Goal: Find specific page/section: Find specific page/section

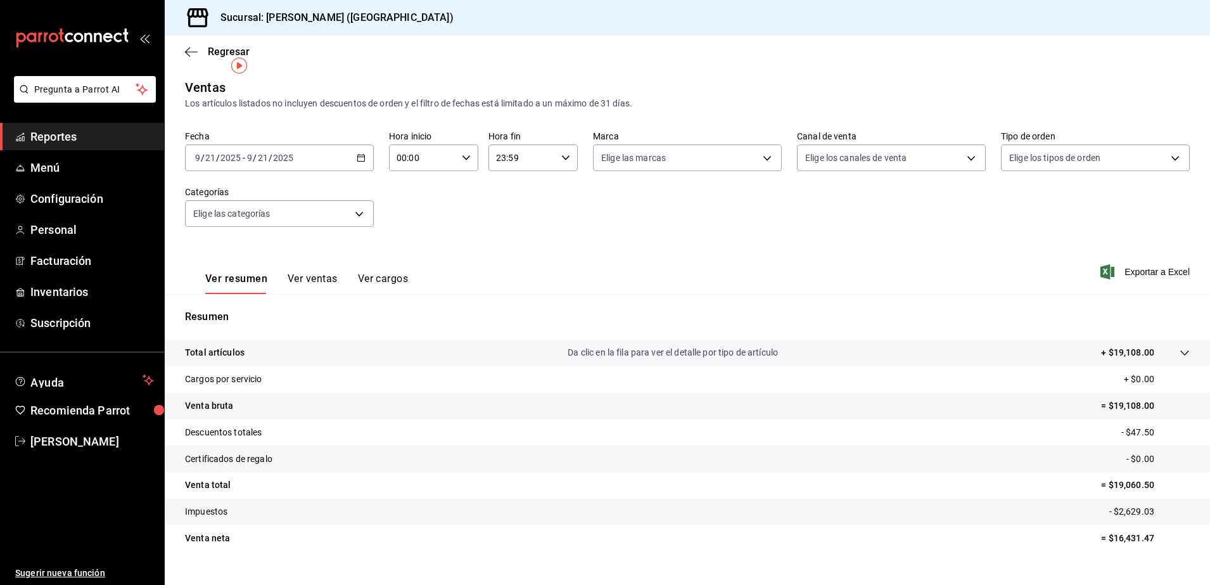
scroll to position [22, 0]
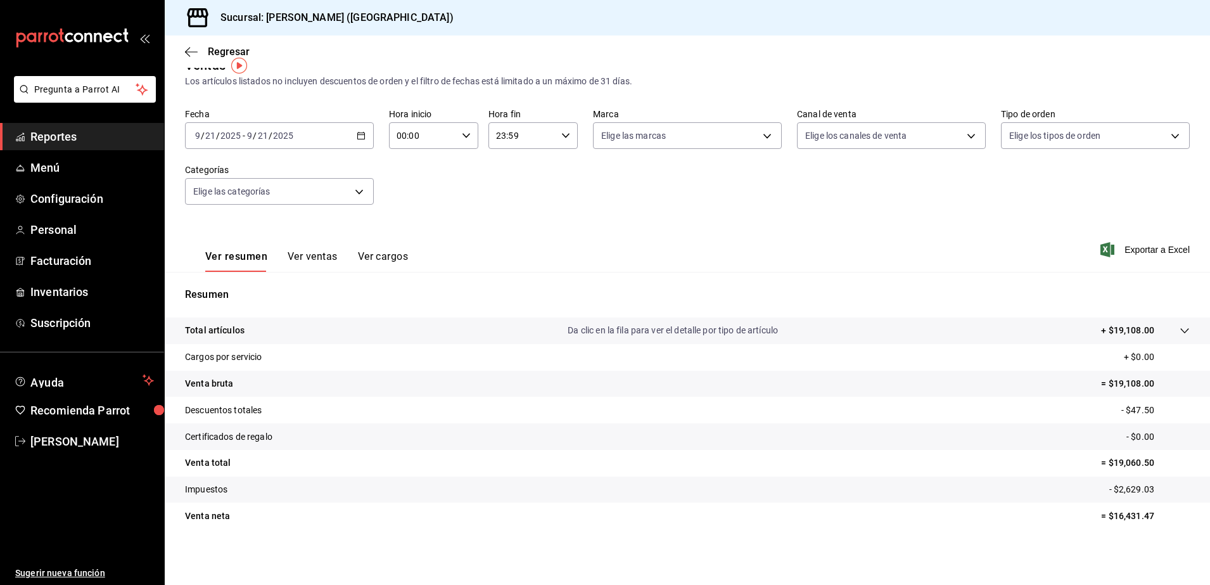
click at [106, 140] on span "Reportes" at bounding box center [92, 136] width 124 height 17
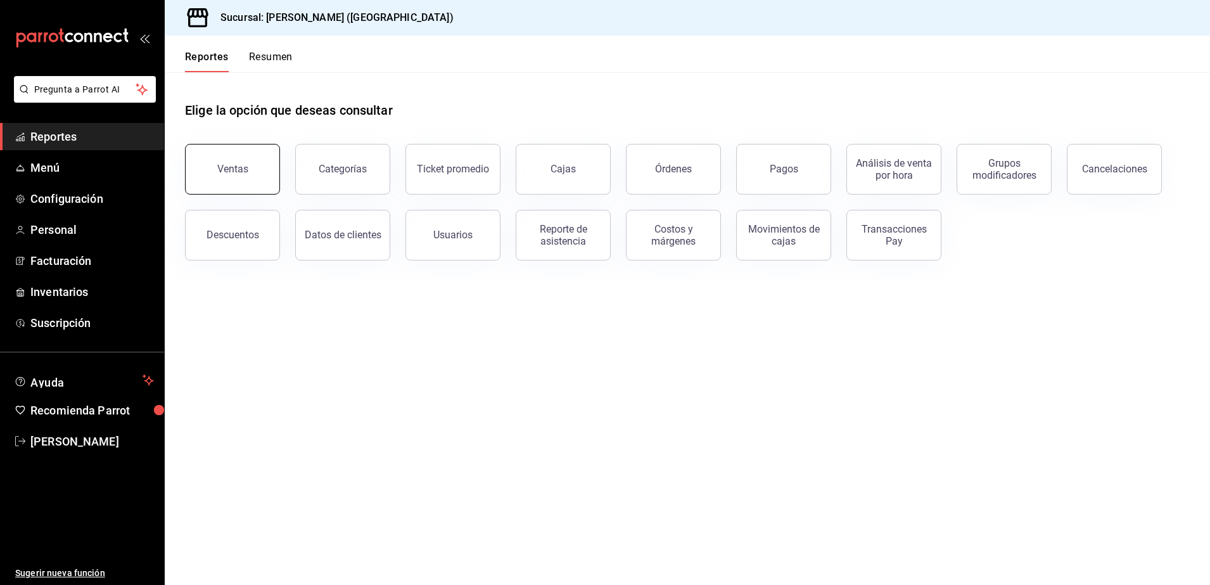
click at [249, 173] on button "Ventas" at bounding box center [232, 169] width 95 height 51
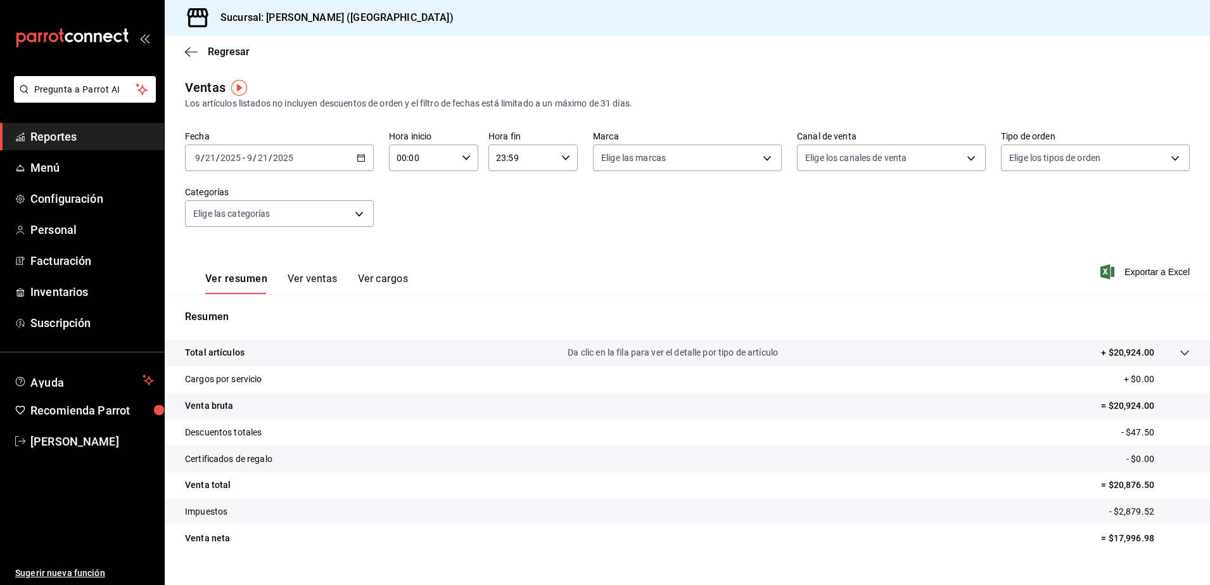
scroll to position [22, 0]
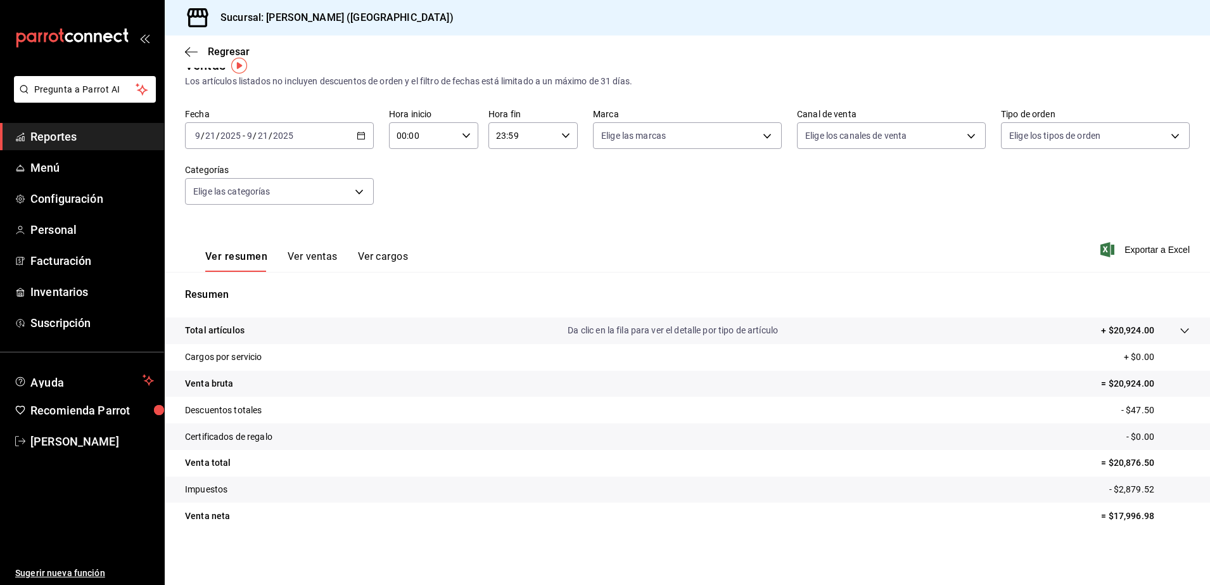
click at [111, 142] on span "Reportes" at bounding box center [92, 136] width 124 height 17
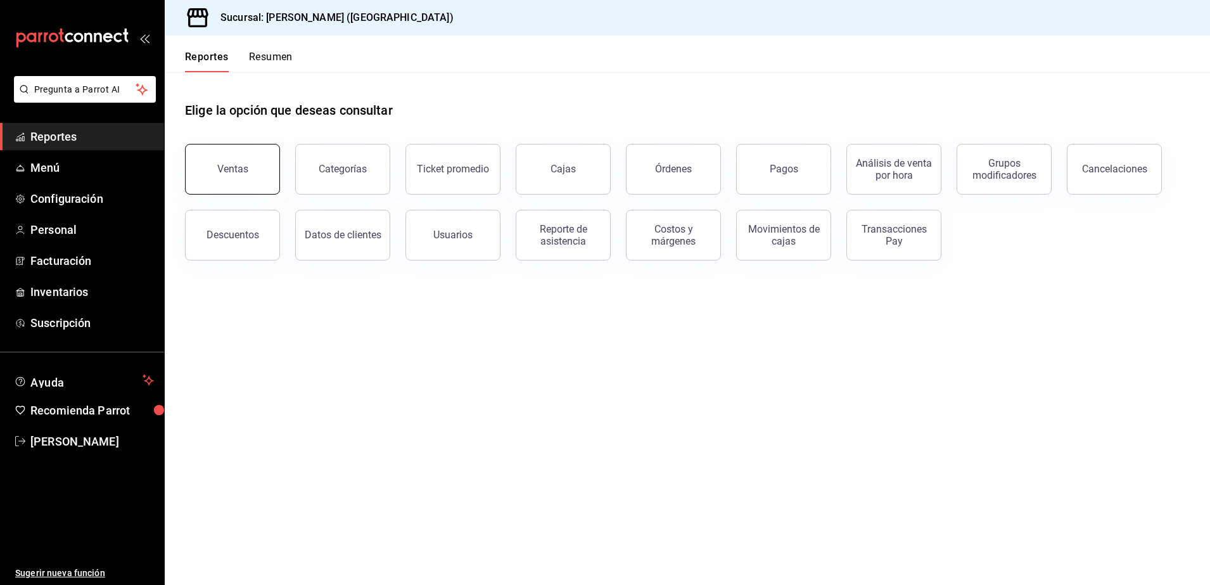
click at [230, 176] on button "Ventas" at bounding box center [232, 169] width 95 height 51
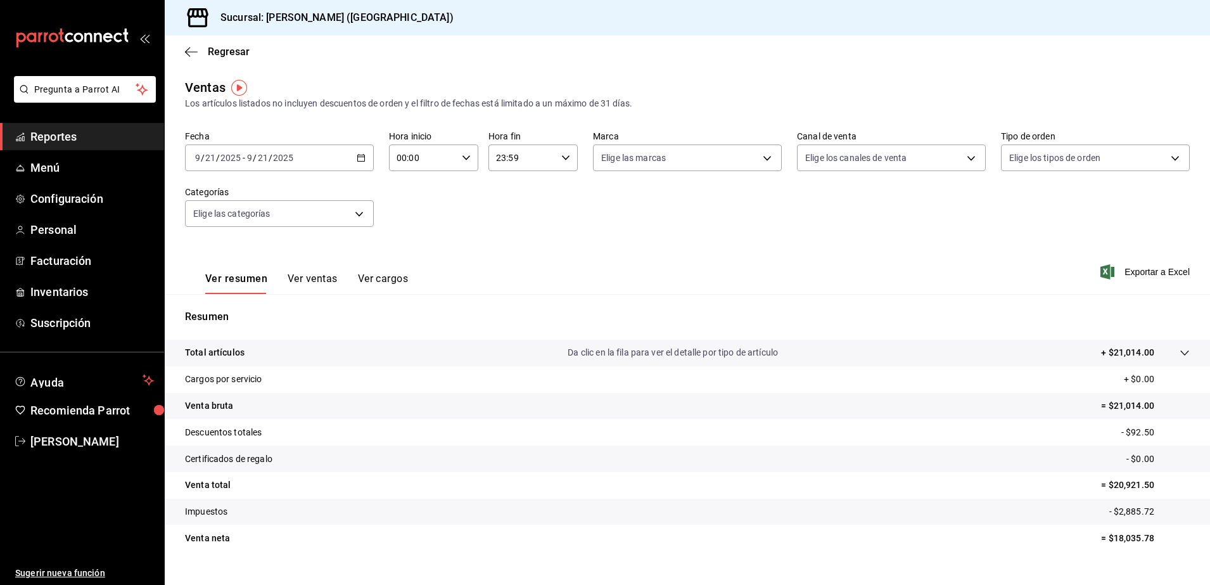
scroll to position [22, 0]
